Goal: Information Seeking & Learning: Learn about a topic

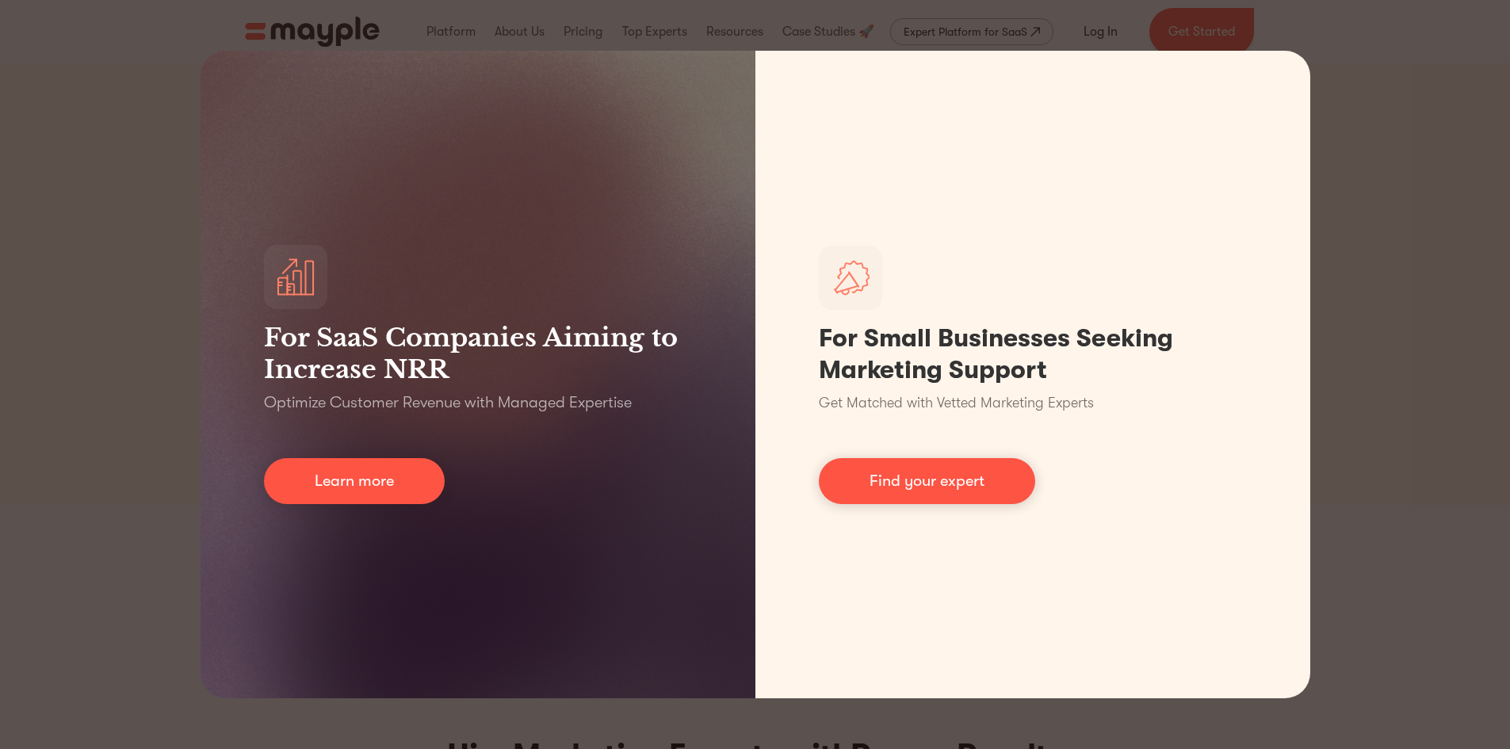
click at [1393, 95] on div "For SaaS Companies Aiming to Increase NRR Optimize Customer Revenue with Manage…" at bounding box center [755, 374] width 1510 height 749
click at [0, 178] on div "For SaaS Companies Aiming to Increase NRR Optimize Customer Revenue with Manage…" at bounding box center [755, 374] width 1510 height 749
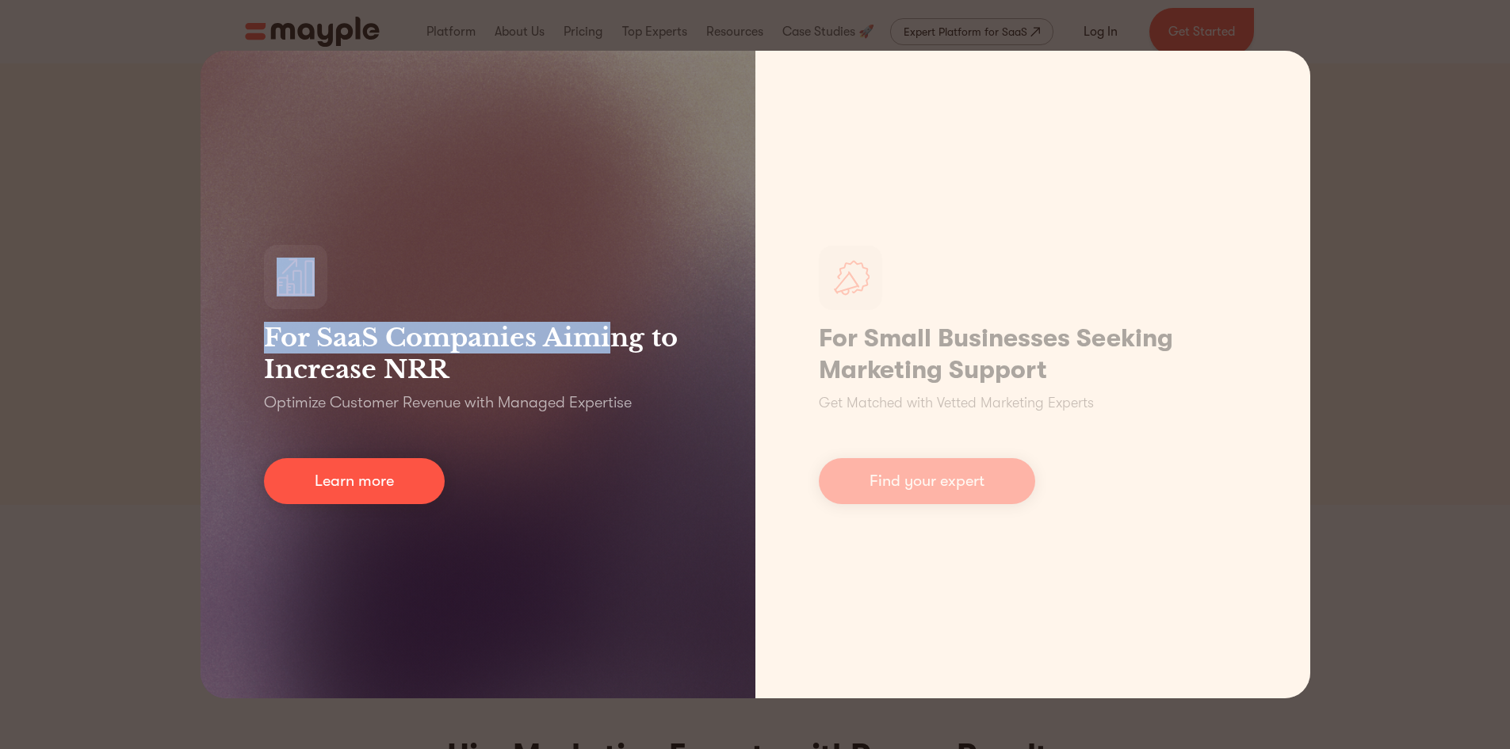
drag, startPoint x: 305, startPoint y: 178, endPoint x: 617, endPoint y: 255, distance: 321.0
click at [617, 255] on div "For SaaS Companies Aiming to Increase NRR Optimize Customer Revenue with Manage…" at bounding box center [478, 375] width 555 height 648
click at [598, 244] on div "For SaaS Companies Aiming to Increase NRR Optimize Customer Revenue with Manage…" at bounding box center [478, 375] width 555 height 648
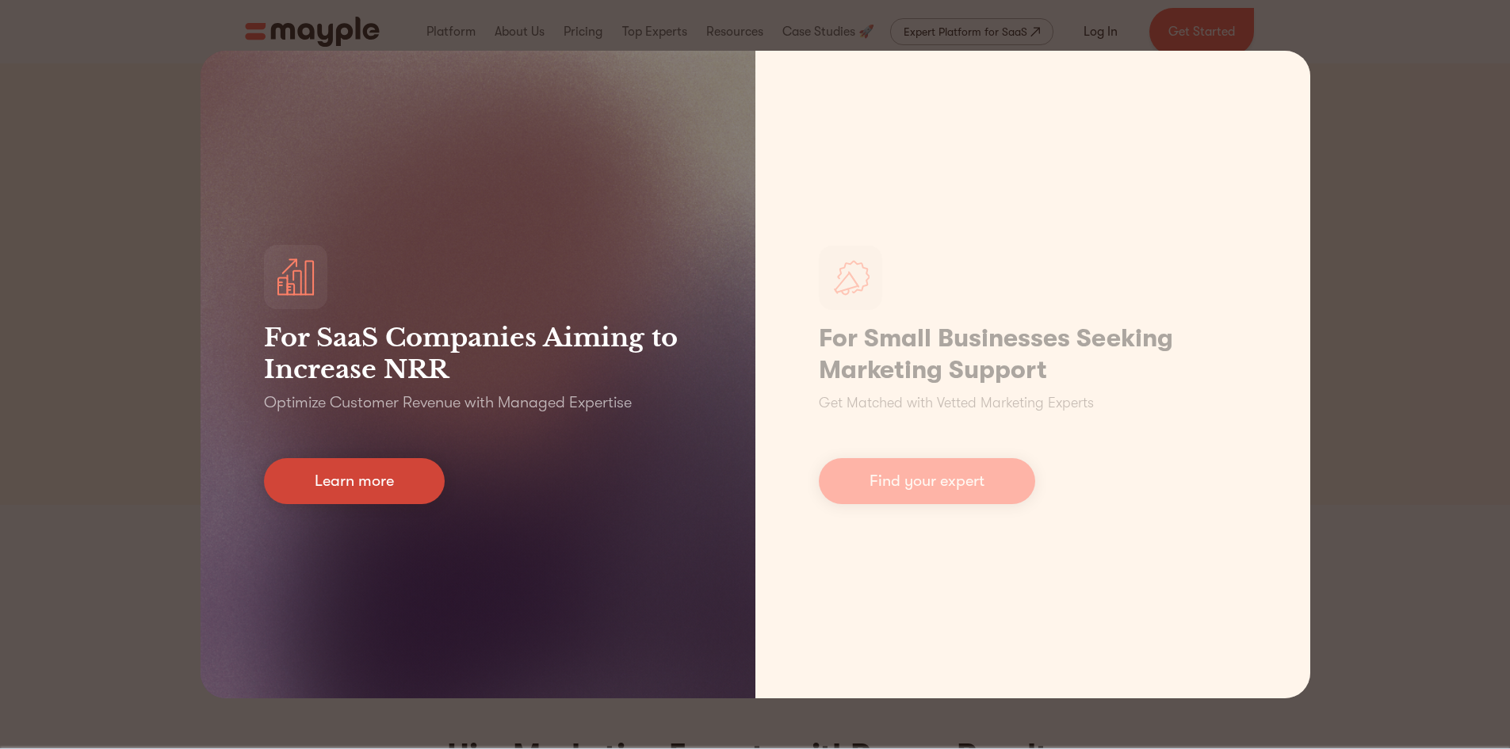
click at [291, 496] on link "Learn more" at bounding box center [354, 481] width 181 height 46
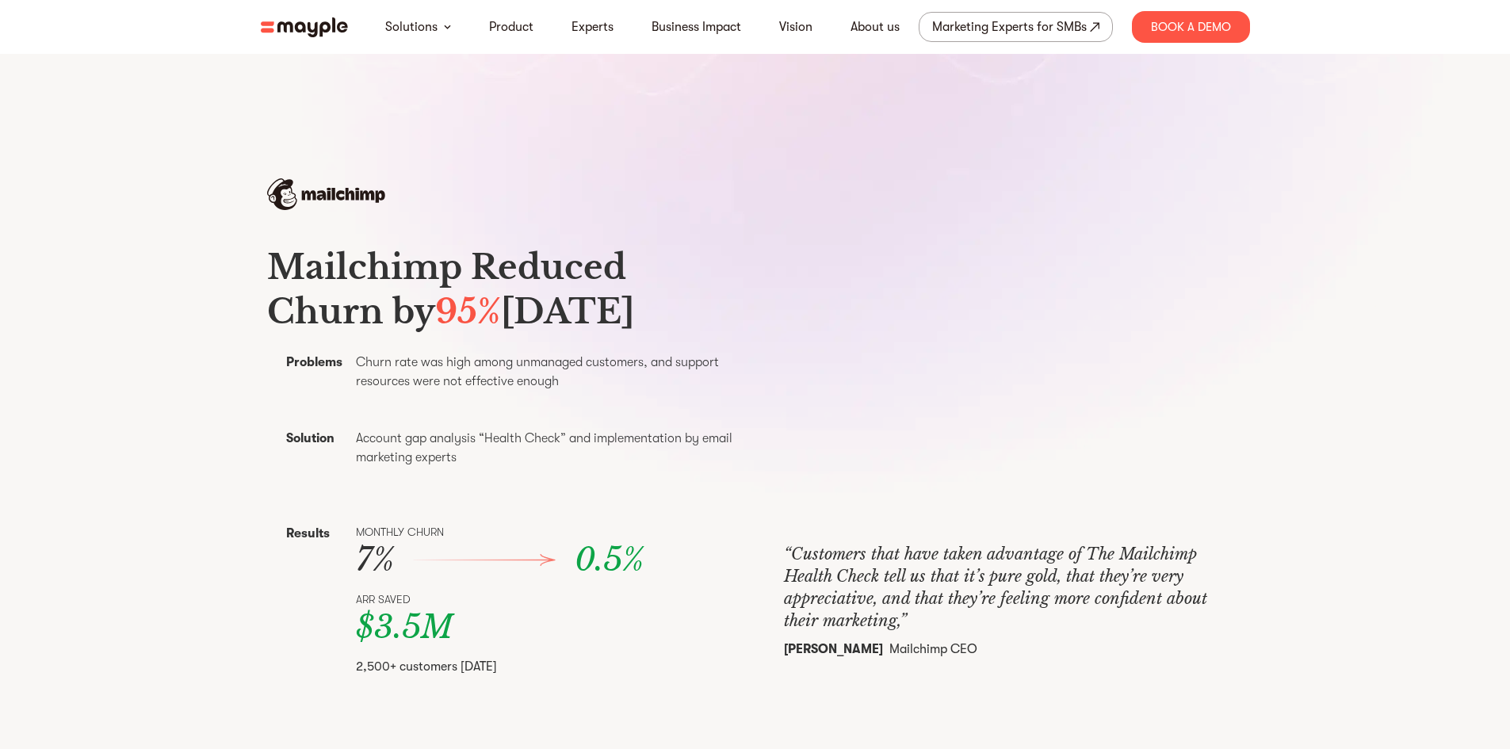
scroll to position [634, 0]
